Goal: Task Accomplishment & Management: Use online tool/utility

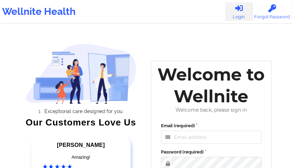
click at [187, 115] on div "Welcome to Wellnite Welcome back, please sign in Email (required) Password (req…" at bounding box center [211, 143] width 121 height 164
click at [184, 138] on input "Email (required)" at bounding box center [211, 137] width 101 height 13
type input "[PERSON_NAME][EMAIL_ADDRESS][DOMAIN_NAME]"
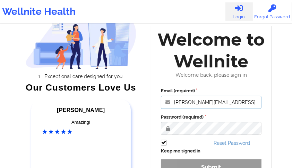
scroll to position [46, 0]
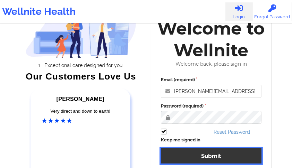
click at [190, 151] on button "Submit" at bounding box center [211, 156] width 101 height 15
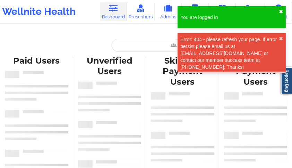
drag, startPoint x: 280, startPoint y: 13, endPoint x: 274, endPoint y: 15, distance: 6.1
click at [280, 13] on button "✖︎" at bounding box center [281, 12] width 4 height 6
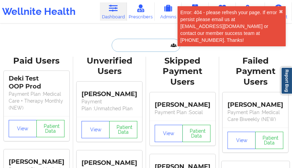
click at [144, 47] on input "text" at bounding box center [146, 45] width 69 height 13
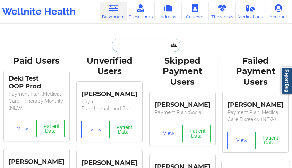
paste input "[PERSON_NAME]"
type input "[PERSON_NAME]"
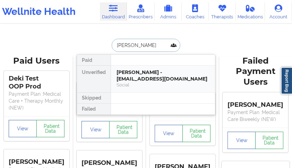
click at [139, 77] on div "[PERSON_NAME] - [EMAIL_ADDRESS][DOMAIN_NAME]" at bounding box center [162, 75] width 93 height 13
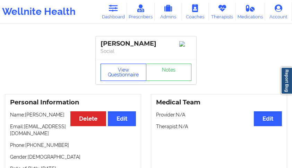
click at [114, 81] on button "View Questionnaire" at bounding box center [124, 72] width 46 height 17
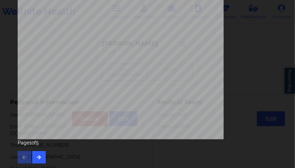
scroll to position [162, 0]
click at [45, 156] on div "Page 1 of 5" at bounding box center [148, 152] width 260 height 24
click at [43, 155] on button "button" at bounding box center [39, 158] width 14 height 12
click at [40, 158] on icon "button" at bounding box center [39, 157] width 6 height 4
click at [41, 158] on icon "button" at bounding box center [39, 157] width 6 height 4
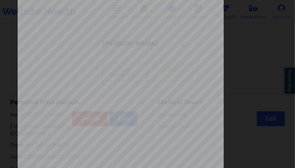
scroll to position [139, 0]
